Goal: Find specific page/section: Find specific page/section

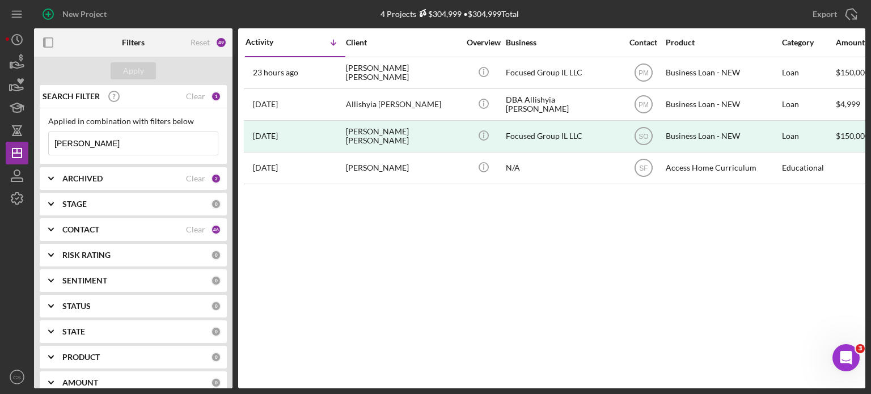
drag, startPoint x: 89, startPoint y: 139, endPoint x: 40, endPoint y: 140, distance: 48.8
click at [40, 140] on div "Applied in combination with filters below watts Icon/Menu Close" at bounding box center [133, 136] width 187 height 56
type input "doshawn"
click at [134, 68] on div "Apply" at bounding box center [133, 70] width 21 height 17
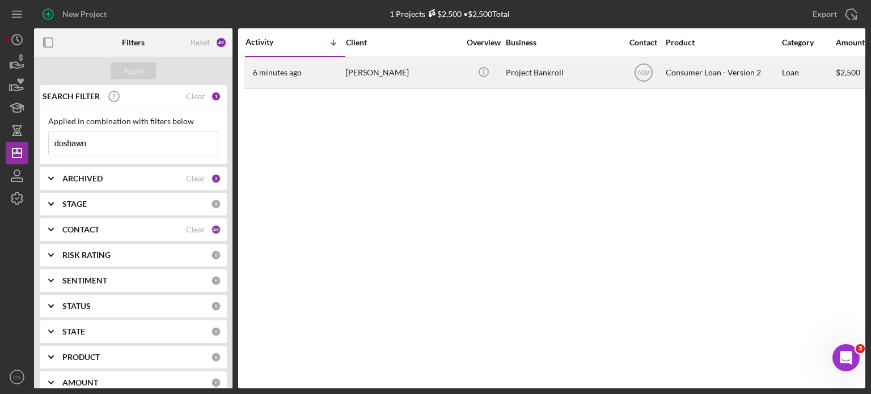
click at [275, 70] on time "6 minutes ago" at bounding box center [277, 72] width 49 height 9
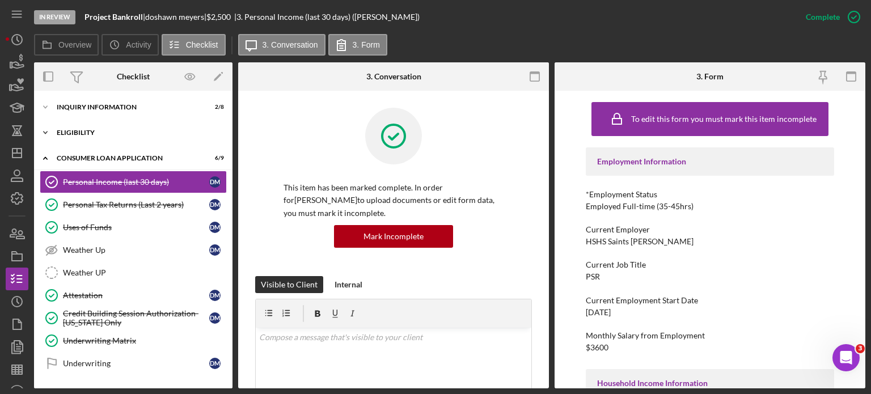
click at [48, 131] on icon "Icon/Expander" at bounding box center [45, 132] width 23 height 23
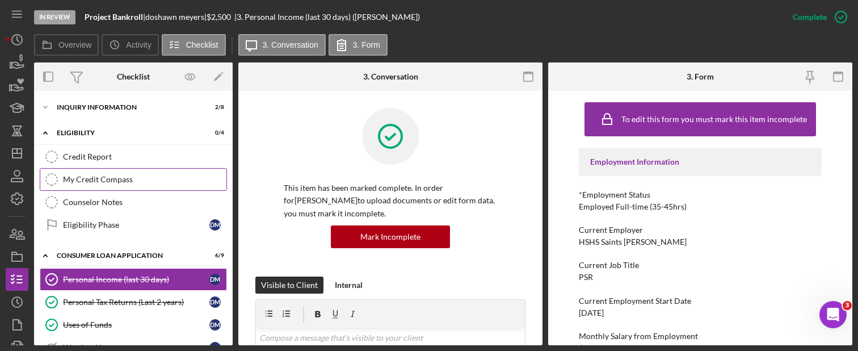
click at [83, 177] on div "My Credit Compass" at bounding box center [144, 179] width 163 height 9
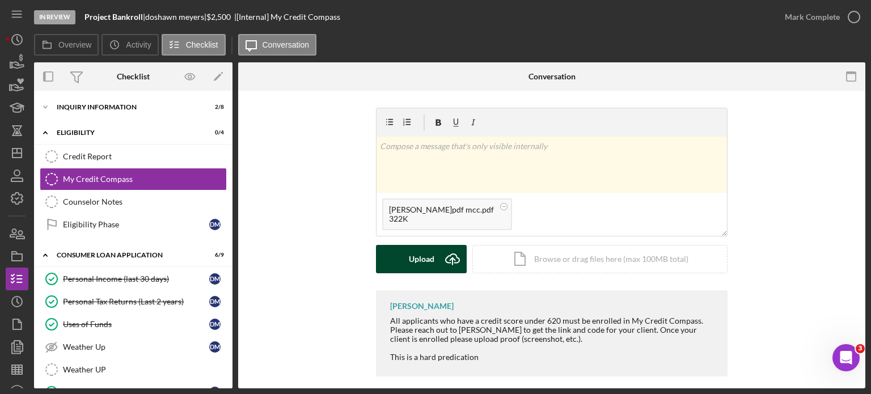
click at [456, 258] on icon "Icon/Upload" at bounding box center [453, 259] width 28 height 28
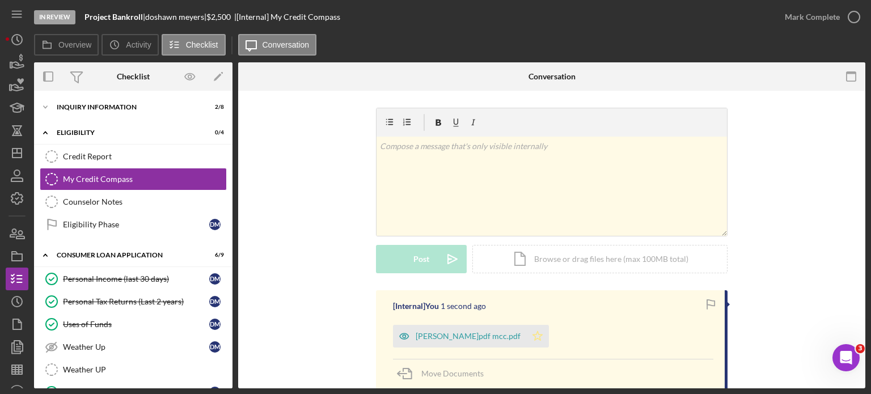
click at [538, 333] on icon "Icon/Star" at bounding box center [537, 336] width 23 height 23
click at [853, 19] on icon "button" at bounding box center [854, 17] width 28 height 28
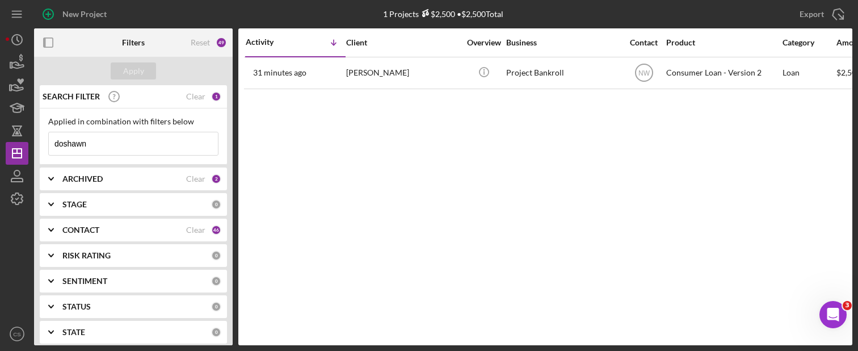
click at [111, 142] on input "doshawn" at bounding box center [133, 143] width 169 height 23
drag, startPoint x: 111, startPoint y: 142, endPoint x: 11, endPoint y: 137, distance: 99.4
click at [11, 138] on div "New Project 1 Projects $2,500 • $2,500 Total doshawn Export Icon/Export Filters…" at bounding box center [429, 172] width 846 height 345
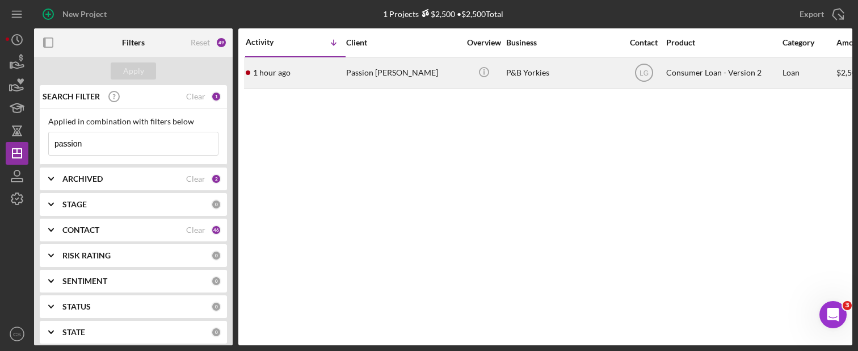
type input "passion"
click at [267, 72] on time "1 hour ago" at bounding box center [271, 72] width 37 height 9
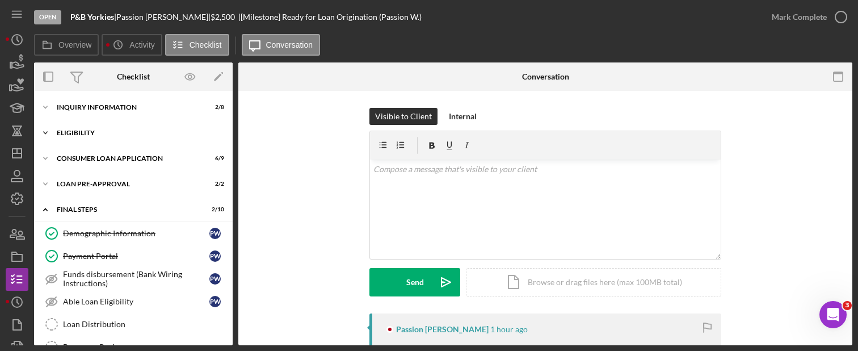
click at [49, 131] on icon "Icon/Expander" at bounding box center [45, 132] width 23 height 23
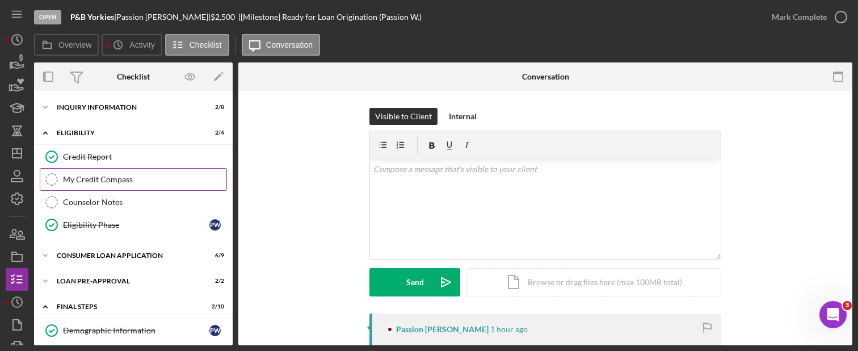
click at [79, 172] on link "My Credit Compass My Credit Compass" at bounding box center [133, 179] width 187 height 23
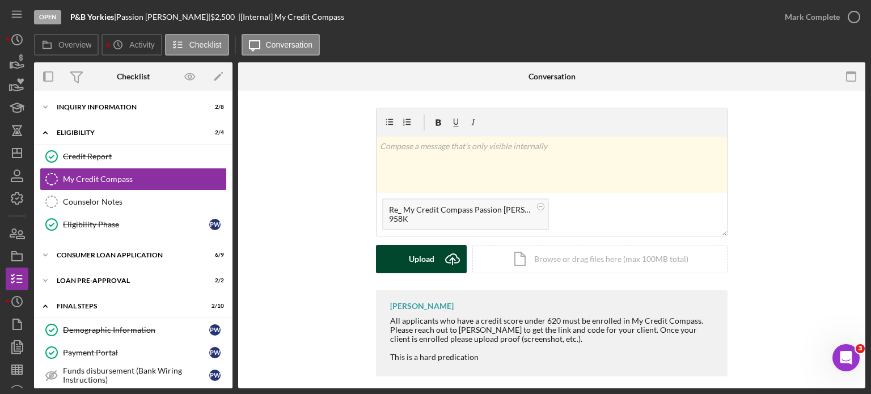
click at [454, 257] on icon "Icon/Upload" at bounding box center [453, 259] width 28 height 28
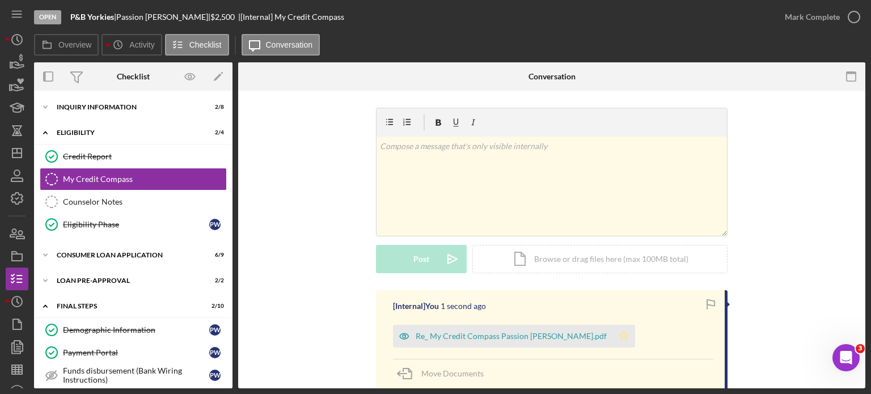
click at [620, 335] on polygon "button" at bounding box center [625, 335] width 10 height 9
click at [855, 15] on icon "button" at bounding box center [854, 17] width 28 height 28
